Goal: Information Seeking & Learning: Learn about a topic

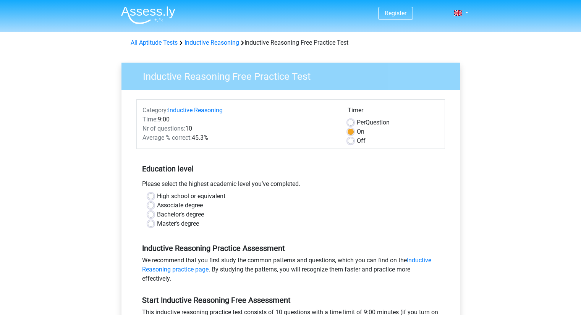
click at [193, 216] on label "Bachelor's degree" at bounding box center [180, 214] width 47 height 9
click at [154, 216] on input "Bachelor's degree" at bounding box center [151, 214] width 6 height 8
radio input "true"
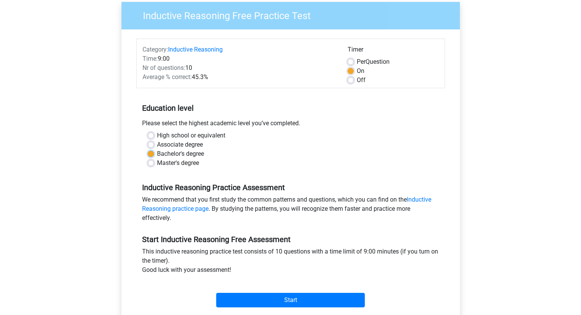
scroll to position [153, 0]
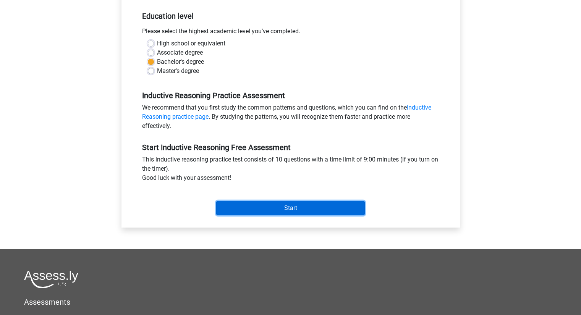
click at [234, 209] on input "Start" at bounding box center [290, 208] width 149 height 15
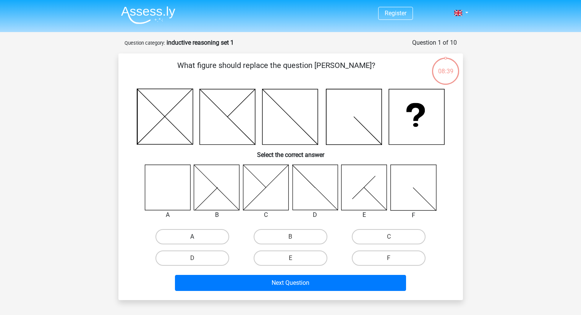
click at [183, 236] on label "A" at bounding box center [193, 236] width 74 height 15
click at [192, 237] on input "A" at bounding box center [194, 239] width 5 height 5
radio input "true"
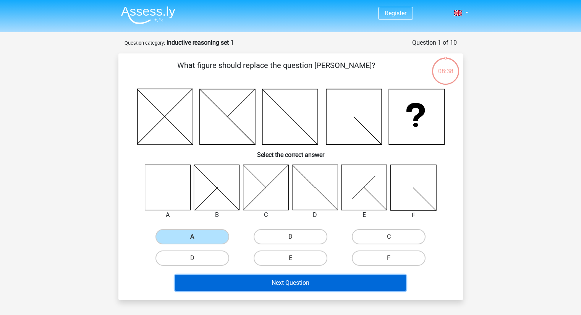
click at [297, 281] on button "Next Question" at bounding box center [290, 283] width 231 height 16
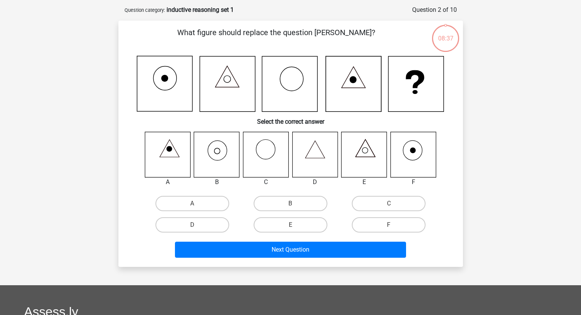
scroll to position [38, 0]
